Goal: Find specific page/section: Find specific page/section

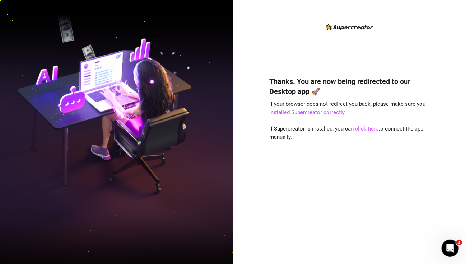
click at [372, 129] on link "click here" at bounding box center [367, 129] width 23 height 6
click at [365, 127] on link "click here" at bounding box center [367, 129] width 23 height 6
click at [367, 129] on link "click here" at bounding box center [367, 129] width 23 height 6
click at [368, 130] on link "click here" at bounding box center [367, 129] width 23 height 6
